Goal: Communication & Community: Answer question/provide support

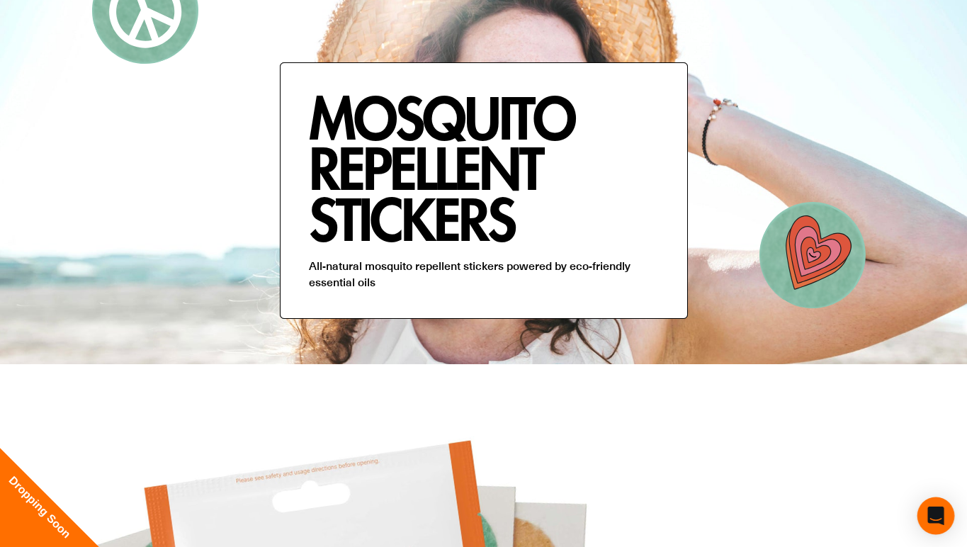
click at [939, 520] on icon "Open Intercom Messenger" at bounding box center [935, 515] width 16 height 18
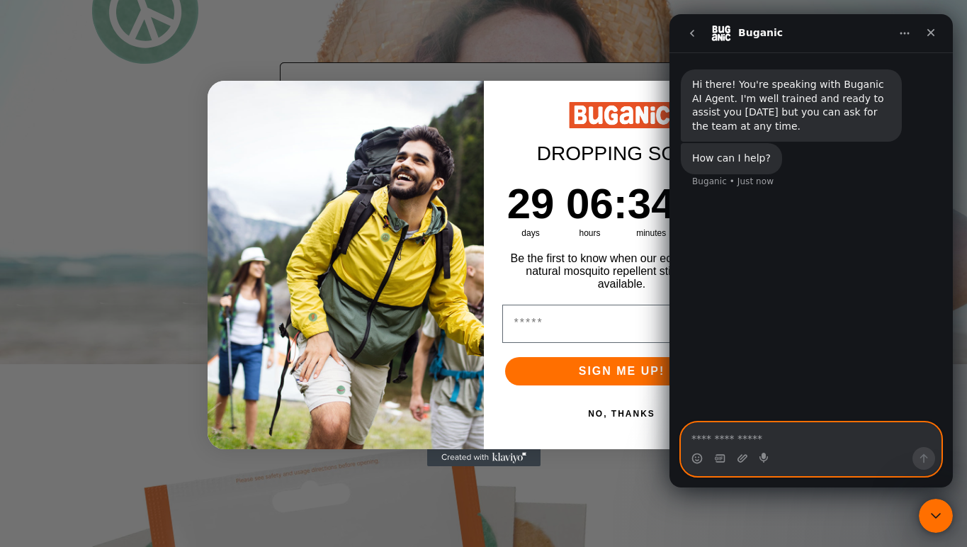
click at [735, 433] on textarea "Ask a question…" at bounding box center [810, 435] width 259 height 24
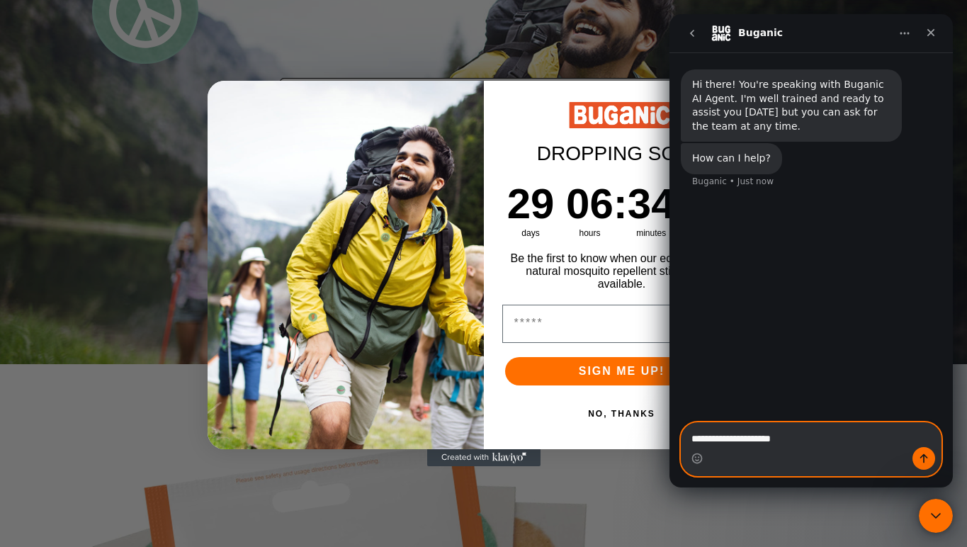
type textarea "**********"
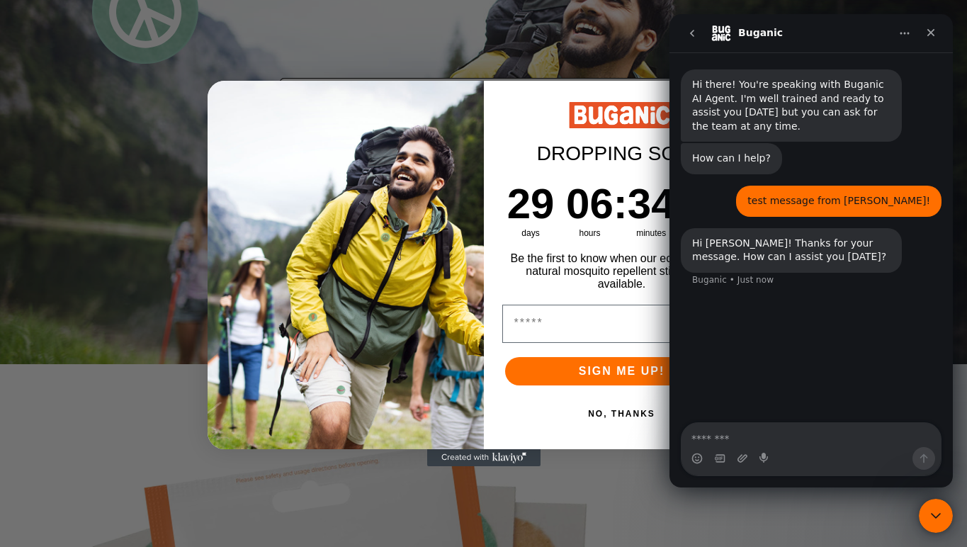
click at [752, 249] on div "Hi [PERSON_NAME]! Thanks for your message. How can I assist you [DATE]?" at bounding box center [791, 251] width 198 height 28
click at [754, 258] on div "Hi [PERSON_NAME]! Thanks for your message. How can I assist you [DATE]?" at bounding box center [791, 251] width 198 height 28
click at [749, 258] on div "Hi [PERSON_NAME]! Thanks for your message. How can I assist you [DATE]?" at bounding box center [791, 251] width 198 height 28
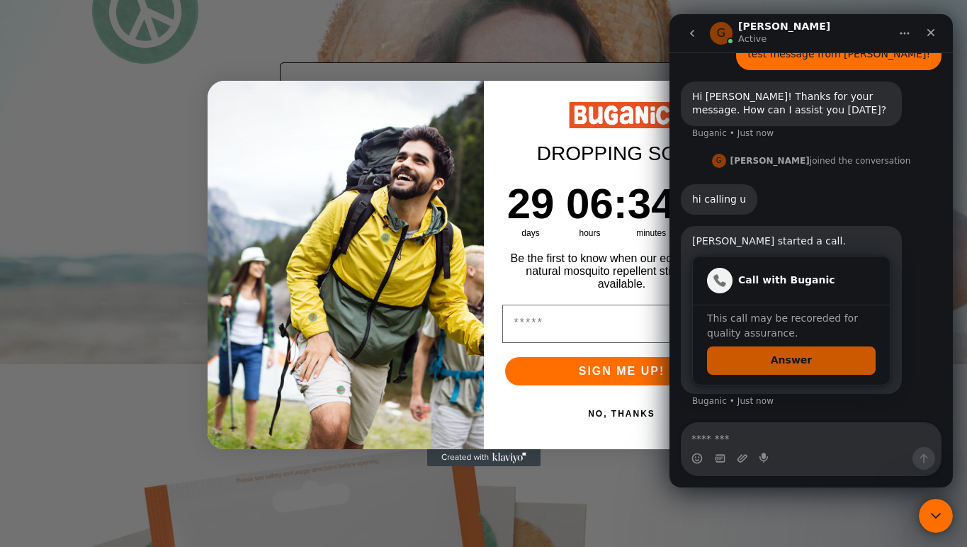
scroll to position [147, 0]
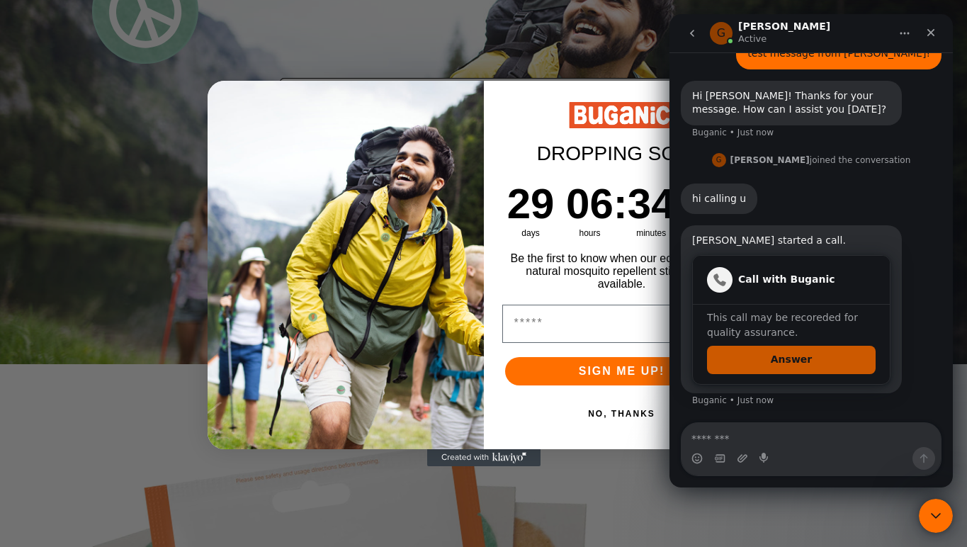
click at [780, 358] on button "Answer" at bounding box center [791, 360] width 169 height 28
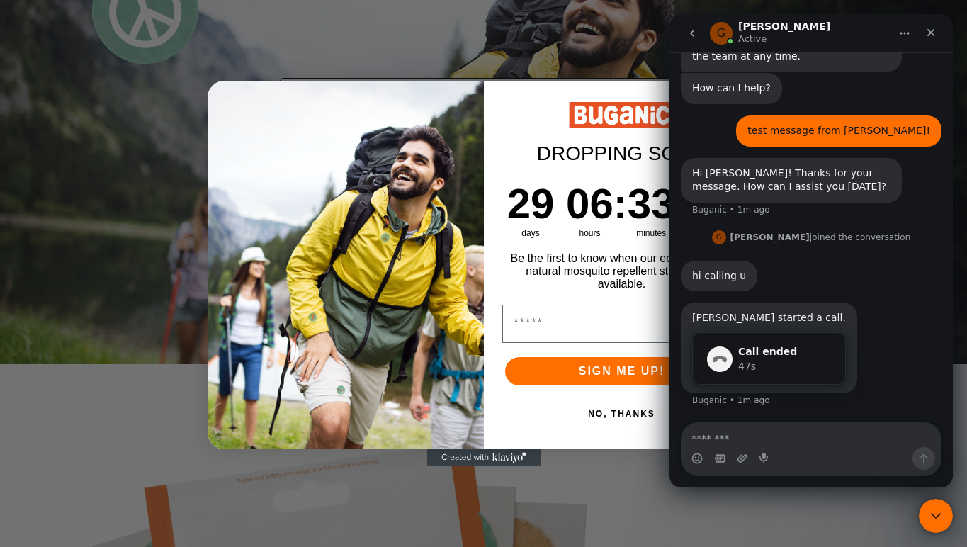
scroll to position [70, 0]
